Goal: Obtain resource: Download file/media

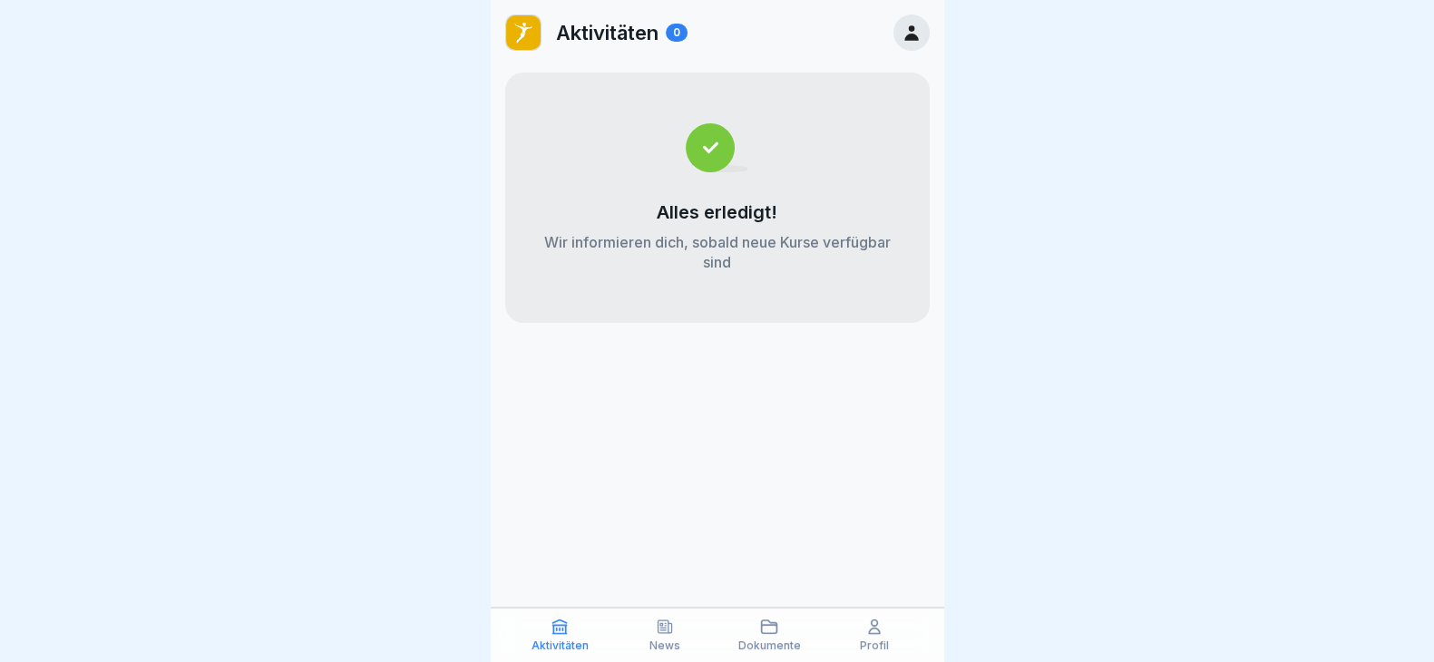
click at [664, 622] on icon at bounding box center [665, 627] width 18 height 18
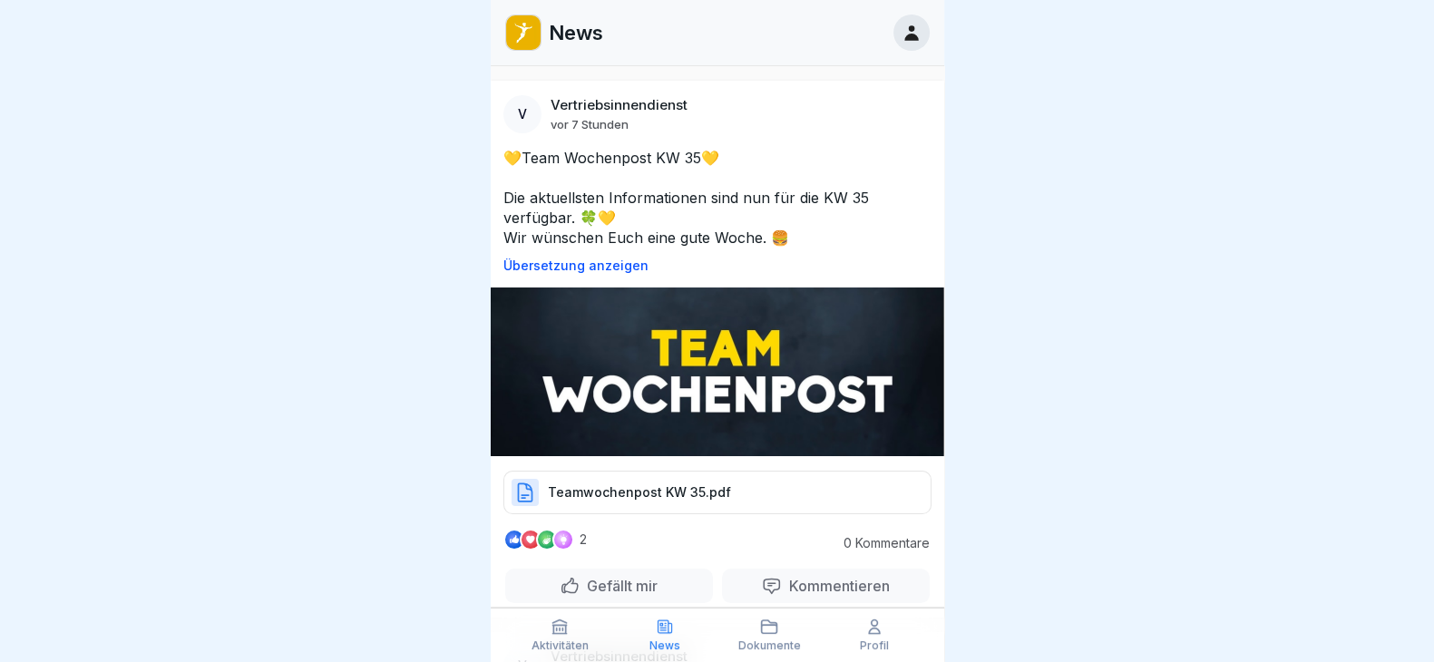
click at [661, 485] on p "Teamwochenpost KW 35.pdf" at bounding box center [639, 493] width 183 height 18
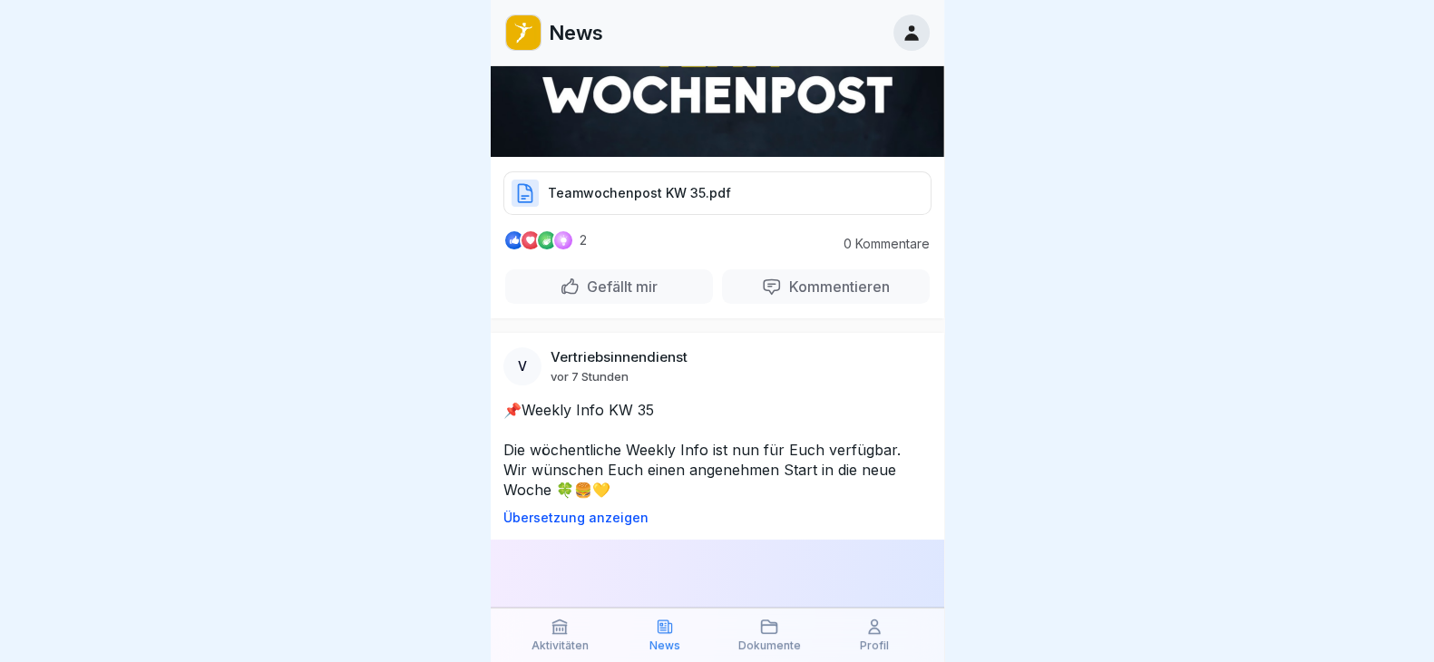
scroll to position [453, 0]
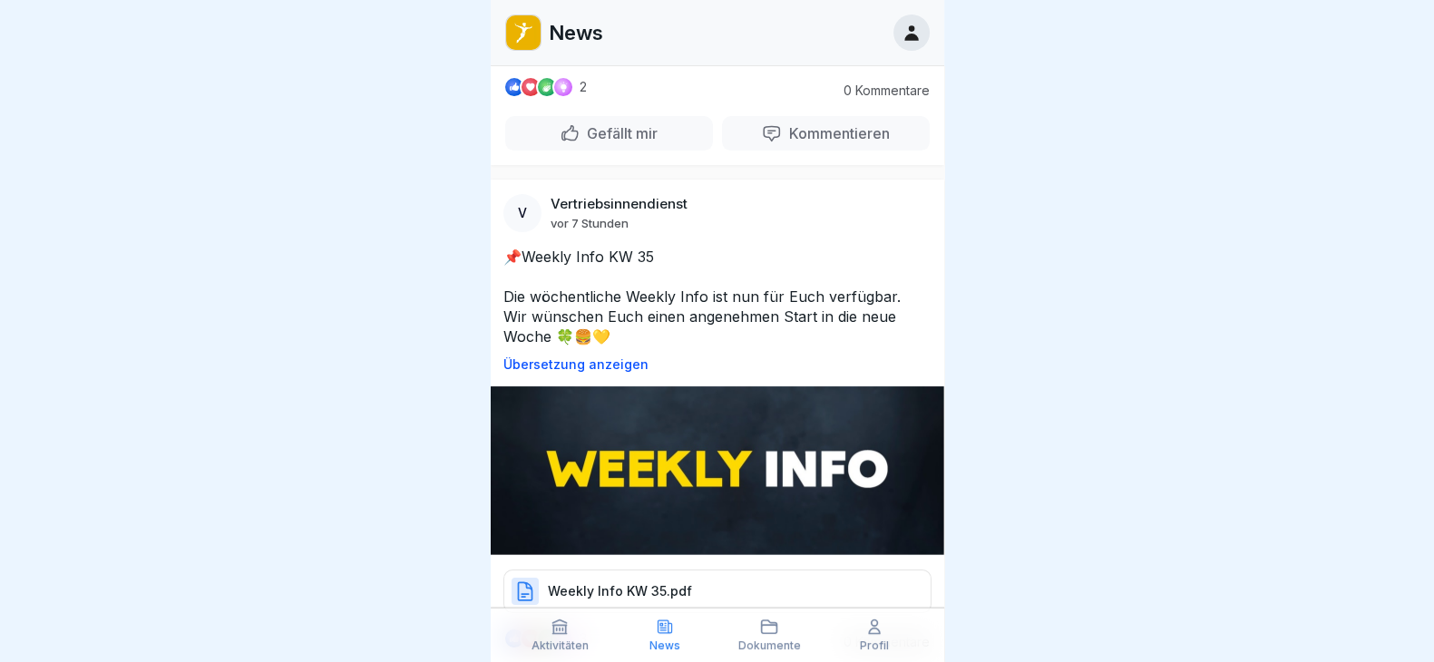
click at [716, 406] on img at bounding box center [718, 470] width 454 height 169
click at [638, 591] on div "Weekly Info KW 35.pdf" at bounding box center [717, 592] width 428 height 44
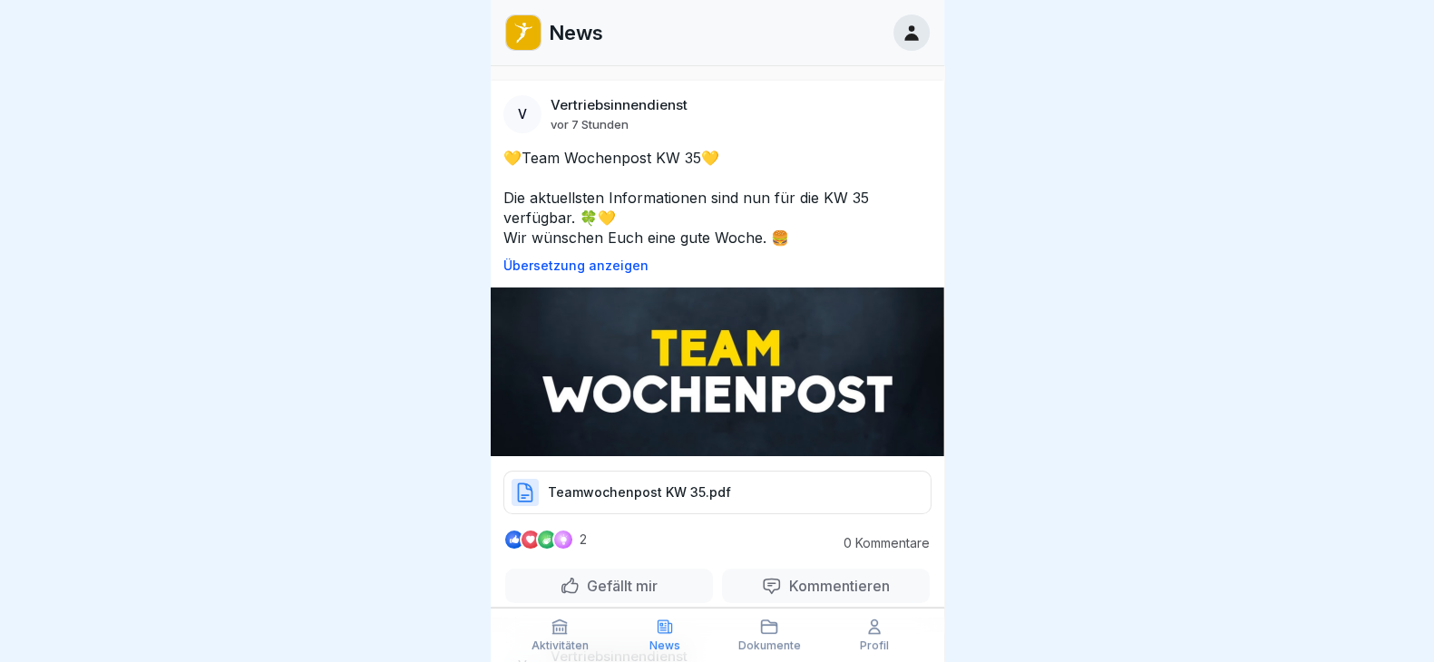
scroll to position [0, 0]
click at [1089, 324] on div at bounding box center [717, 331] width 1434 height 662
click at [1286, 369] on div at bounding box center [717, 331] width 1434 height 662
